Goal: Navigation & Orientation: Find specific page/section

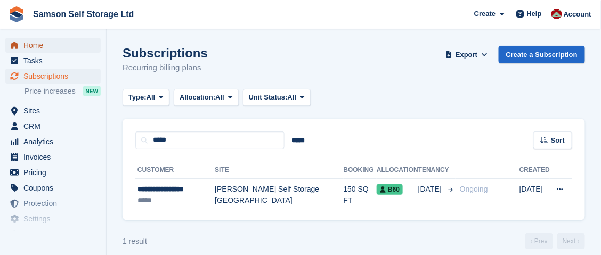
click at [32, 47] on span "Home" at bounding box center [55, 45] width 64 height 15
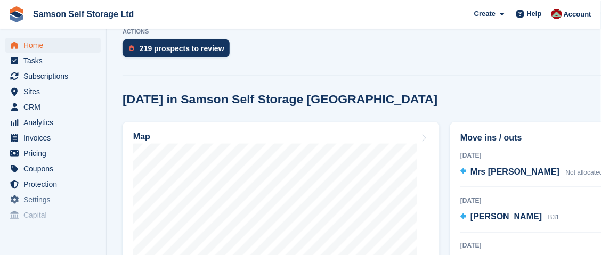
scroll to position [320, 0]
